Goal: Entertainment & Leisure: Consume media (video, audio)

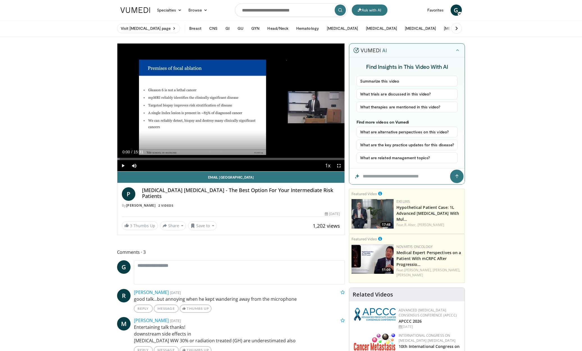
click at [123, 165] on span "Video Player" at bounding box center [122, 165] width 11 height 11
click at [153, 159] on div "Progress Bar" at bounding box center [153, 159] width 1 height 2
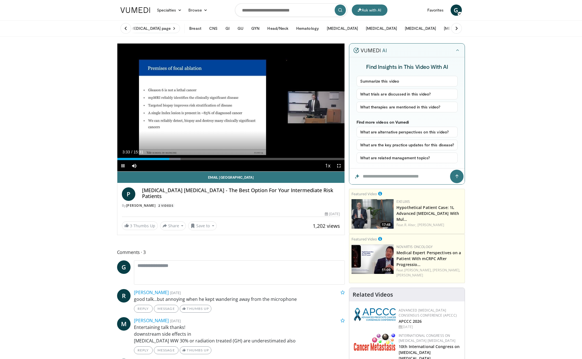
click at [340, 166] on span "Video Player" at bounding box center [338, 165] width 11 height 11
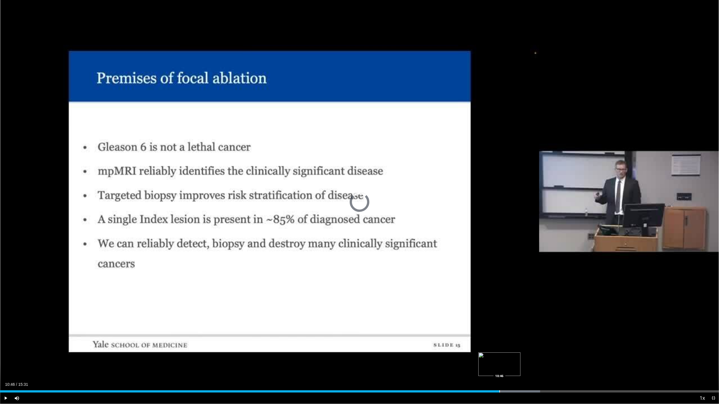
click at [499, 351] on div "Progress Bar" at bounding box center [499, 392] width 1 height 2
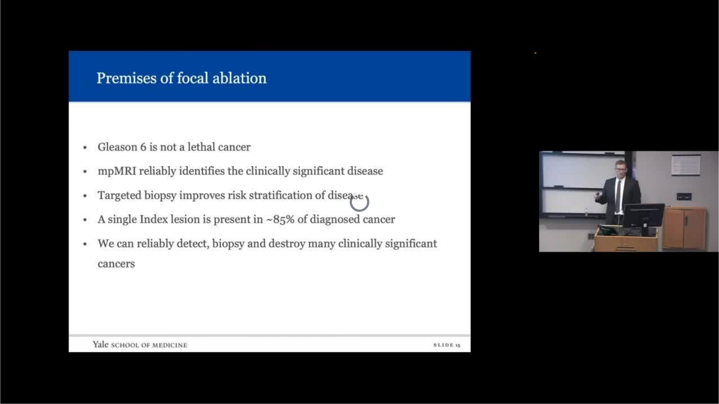
click at [501, 351] on video-js "**********" at bounding box center [359, 202] width 719 height 404
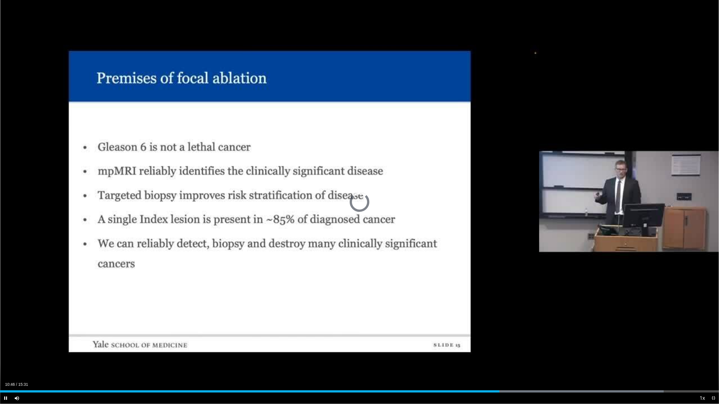
click at [8, 351] on span "Video Player" at bounding box center [5, 398] width 11 height 11
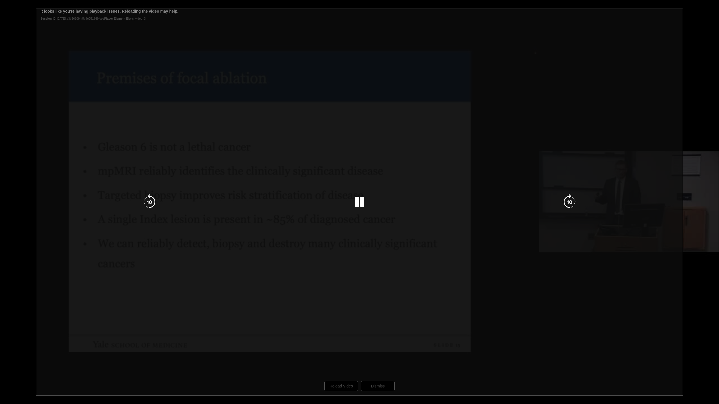
click at [349, 351] on div "10 seconds Tap to unmute" at bounding box center [359, 202] width 719 height 404
click at [359, 200] on icon "Video Player" at bounding box center [360, 202] width 16 height 16
click at [370, 351] on div "10 seconds Tap to unmute" at bounding box center [359, 202] width 719 height 404
click at [362, 206] on icon "Video Player" at bounding box center [360, 202] width 16 height 16
click at [344, 351] on div "10 seconds Tap to unmute" at bounding box center [359, 202] width 719 height 404
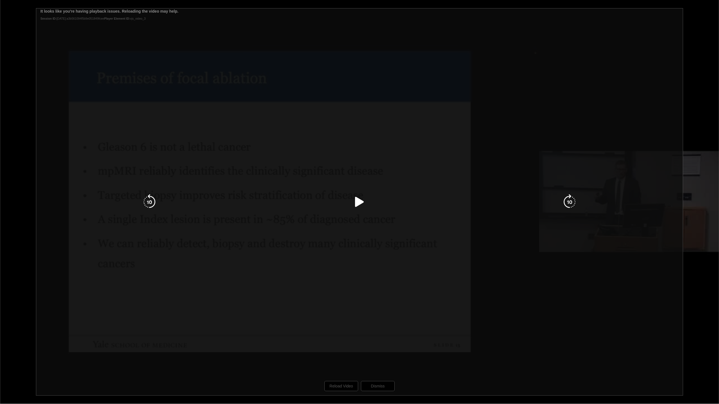
click at [346, 351] on div "10 seconds Tap to unmute" at bounding box center [359, 202] width 719 height 404
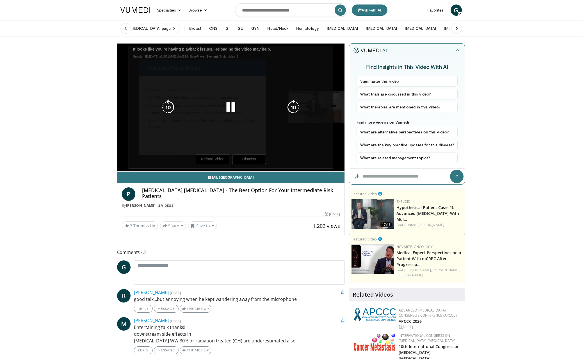
click at [251, 159] on div "10 seconds Tap to unmute" at bounding box center [230, 108] width 227 height 128
click at [230, 108] on icon "Video Player" at bounding box center [231, 107] width 16 height 16
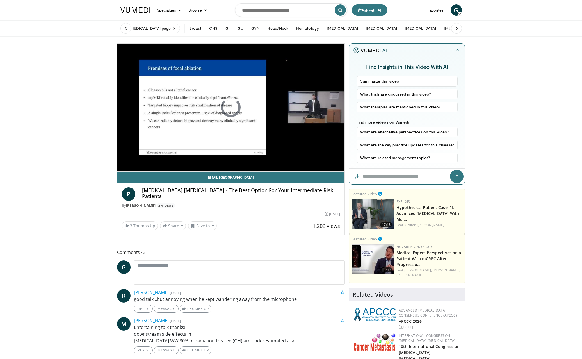
click at [278, 159] on div "10 seconds Tap to unmute" at bounding box center [230, 108] width 227 height 128
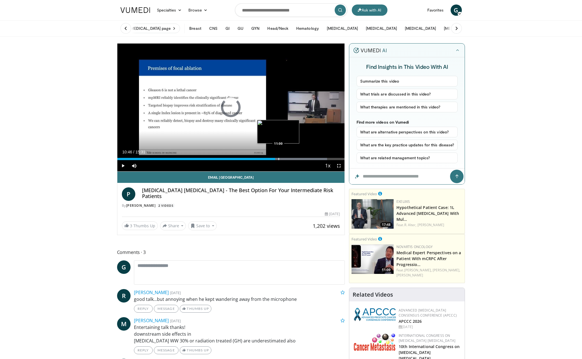
click at [279, 160] on div "Progress Bar" at bounding box center [279, 159] width 1 height 2
click at [123, 165] on span "Video Player" at bounding box center [122, 165] width 11 height 11
